Goal: Task Accomplishment & Management: Use online tool/utility

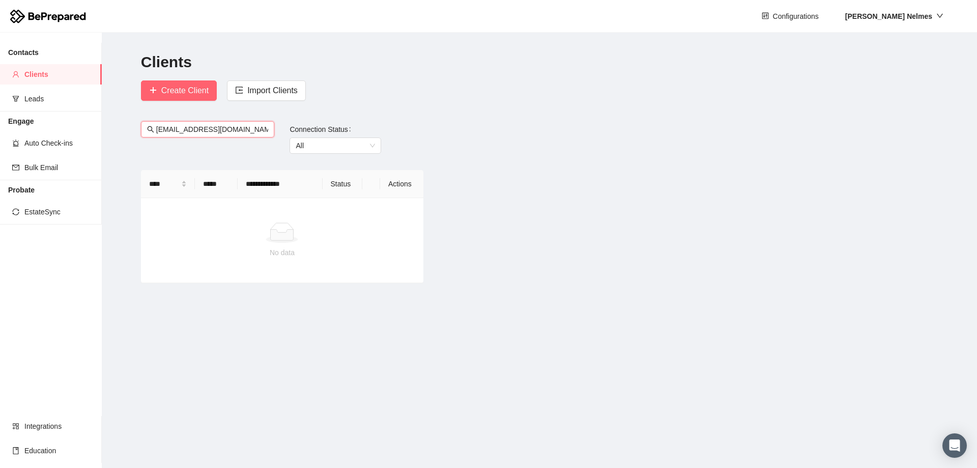
click at [243, 130] on input "[EMAIL_ADDRESS][DOMAIN_NAME]" at bounding box center [212, 129] width 113 height 11
click at [243, 131] on input "[EMAIL_ADDRESS][DOMAIN_NAME]" at bounding box center [212, 129] width 113 height 11
click at [426, 99] on div "Create Client Import Clients" at bounding box center [282, 90] width 293 height 20
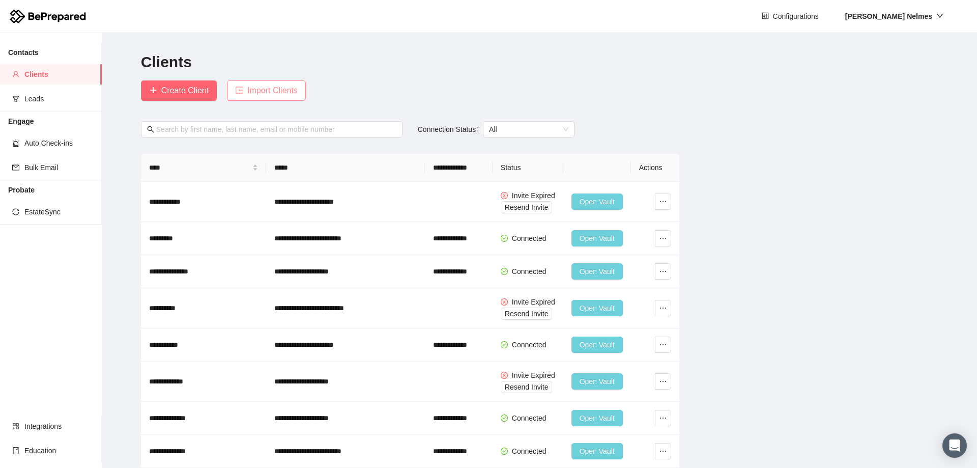
click at [265, 90] on span "Import Clients" at bounding box center [272, 90] width 50 height 13
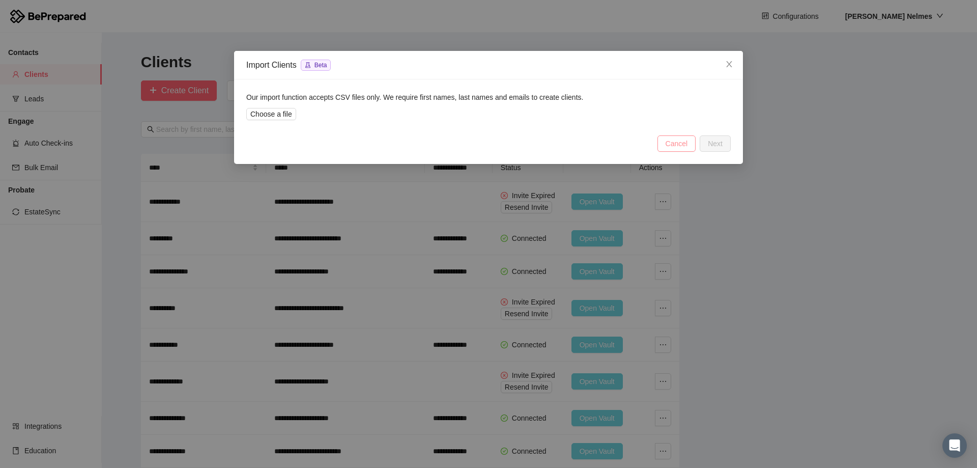
drag, startPoint x: 684, startPoint y: 147, endPoint x: 681, endPoint y: 142, distance: 5.2
click at [684, 147] on span "Cancel" at bounding box center [677, 143] width 22 height 11
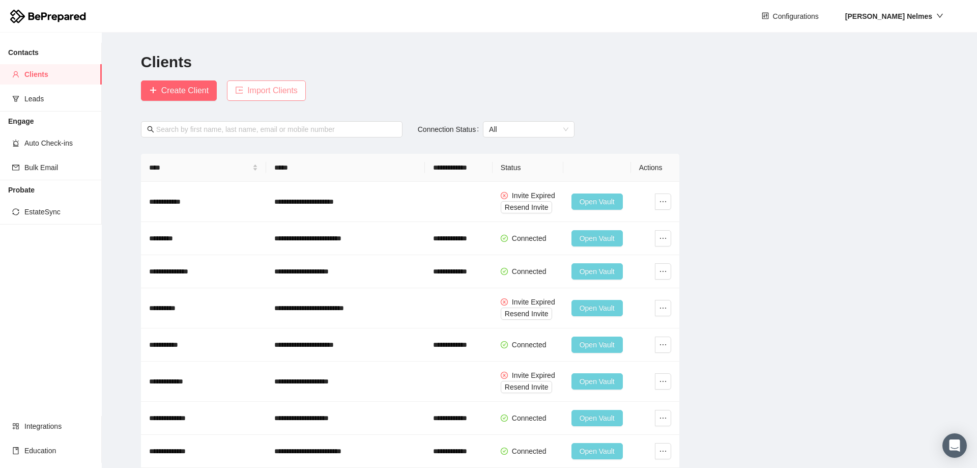
click at [280, 84] on span "Import Clients" at bounding box center [272, 90] width 50 height 13
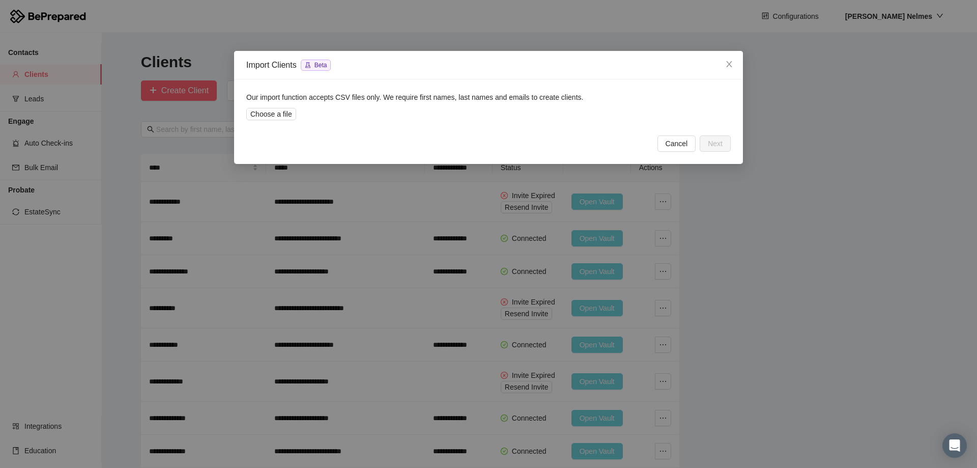
click at [904, 99] on div "Import Clients Beta Our import function accepts CSV files only. We require firs…" at bounding box center [488, 234] width 977 height 468
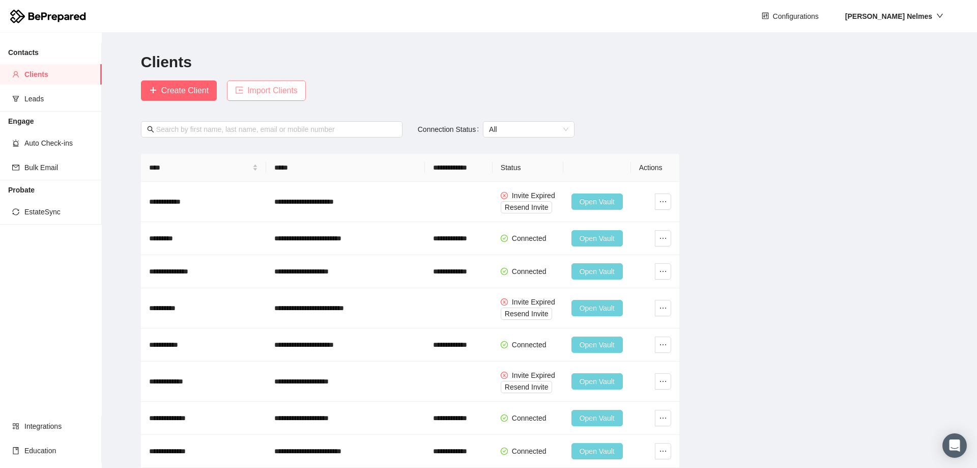
click at [296, 90] on span "Import Clients" at bounding box center [272, 90] width 50 height 13
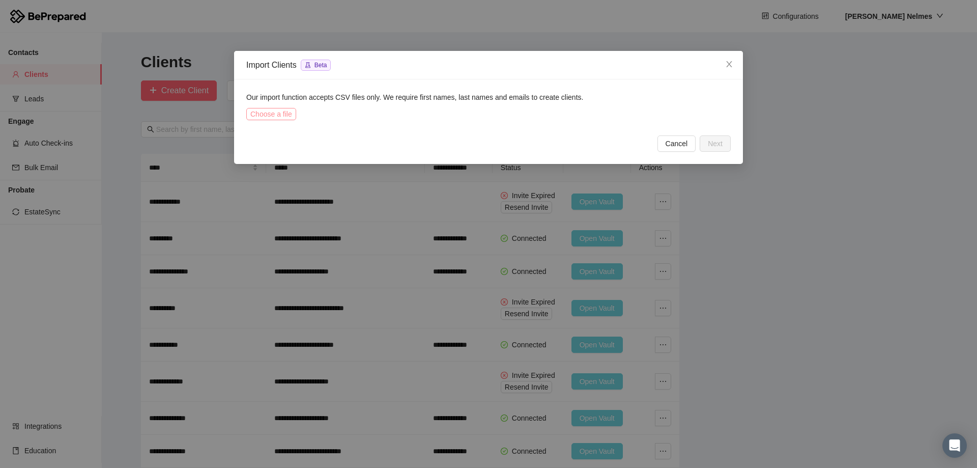
click at [285, 115] on span "Choose a file" at bounding box center [271, 113] width 42 height 11
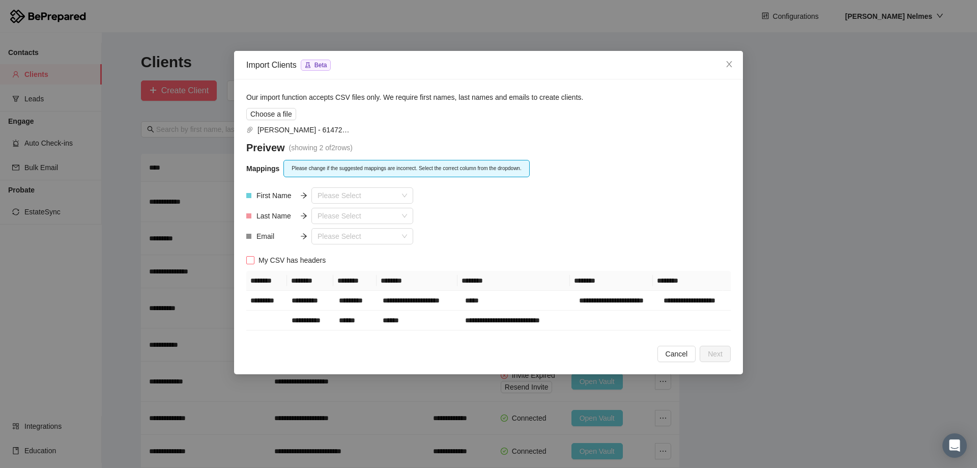
click at [252, 259] on input "My CSV has headers" at bounding box center [250, 260] width 8 height 8
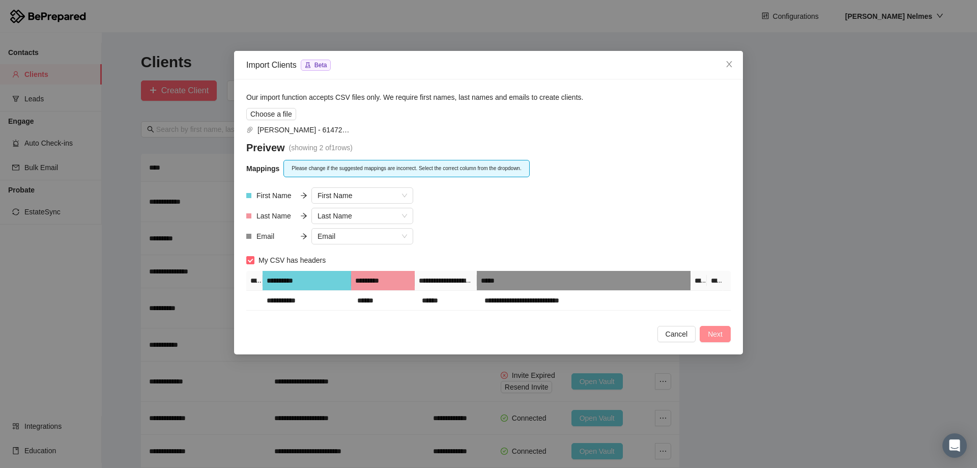
click at [717, 336] on span "Next" at bounding box center [715, 333] width 15 height 11
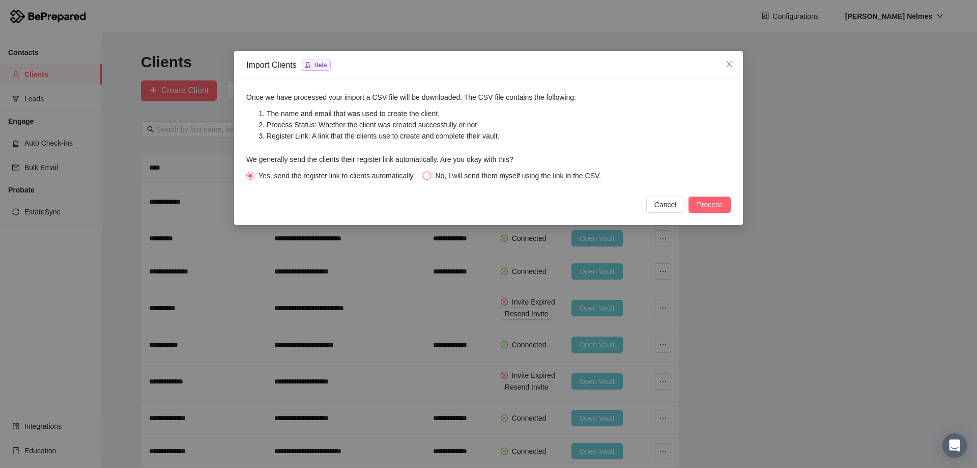
click at [426, 174] on input "No, I will send them myself using the link in the CSV." at bounding box center [427, 176] width 8 height 8
radio input "true"
radio input "false"
click at [721, 204] on span "Process" at bounding box center [710, 204] width 26 height 11
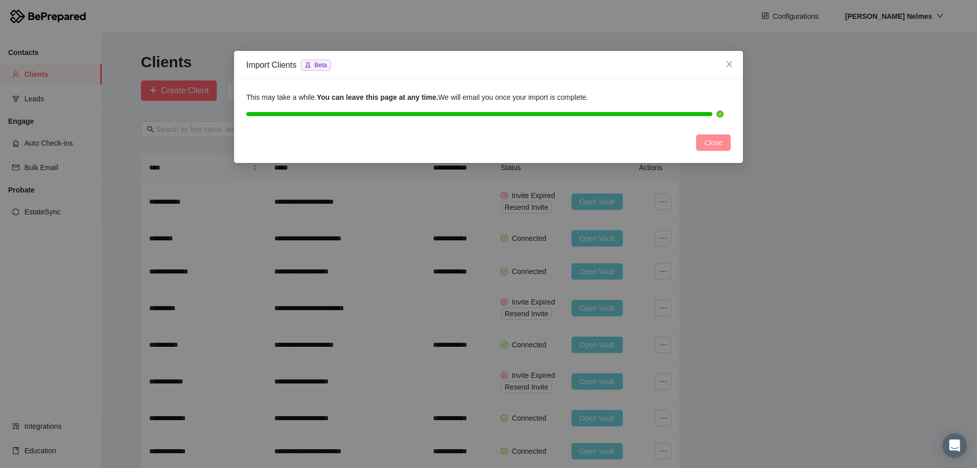
click at [725, 146] on button "Close" at bounding box center [713, 142] width 35 height 16
